Goal: Entertainment & Leisure: Consume media (video, audio)

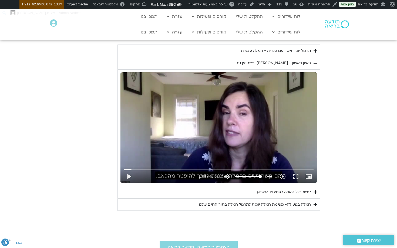
scroll to position [294, 0]
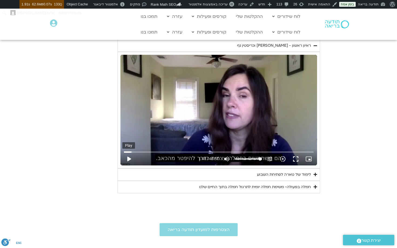
click at [128, 159] on button "play_arrow" at bounding box center [128, 159] width 13 height 13
click at [128, 159] on button "pause" at bounding box center [128, 159] width 13 height 13
click at [128, 159] on button "play_arrow" at bounding box center [128, 159] width 13 height 13
click at [130, 158] on button "pause" at bounding box center [128, 159] width 13 height 13
type input "155.483094"
